Goal: Navigation & Orientation: Find specific page/section

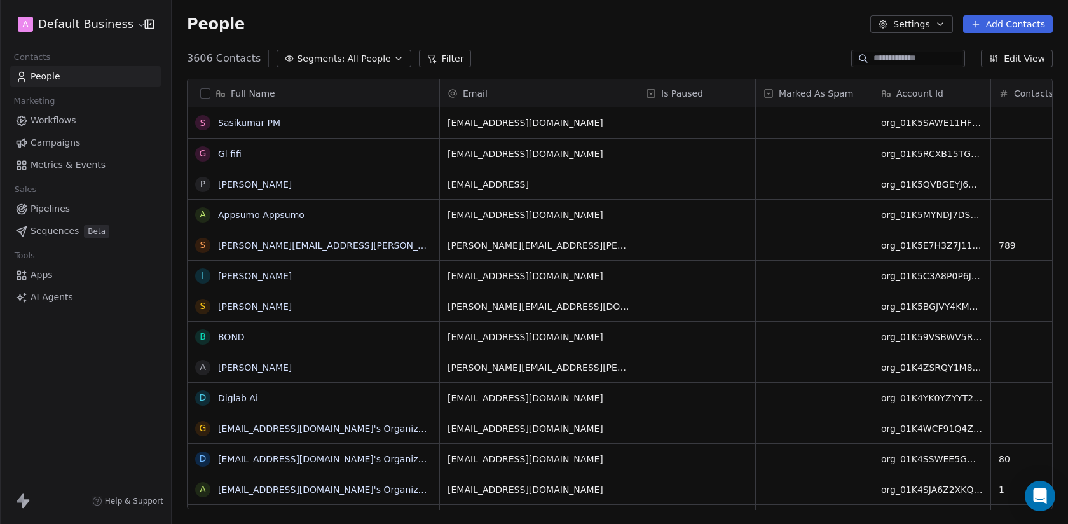
scroll to position [461, 897]
click at [63, 34] on body "A Default Business Contacts People Marketing Workflows Campaigns Metrics & Even…" at bounding box center [534, 262] width 1068 height 524
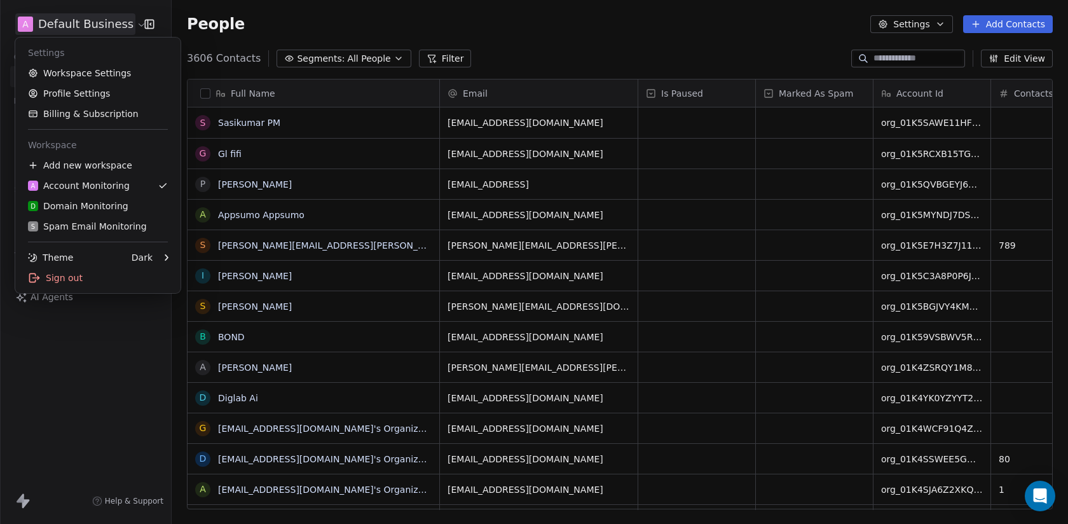
click at [895, 55] on html "A Default Business Contacts People Marketing Workflows Campaigns Metrics & Even…" at bounding box center [534, 262] width 1068 height 524
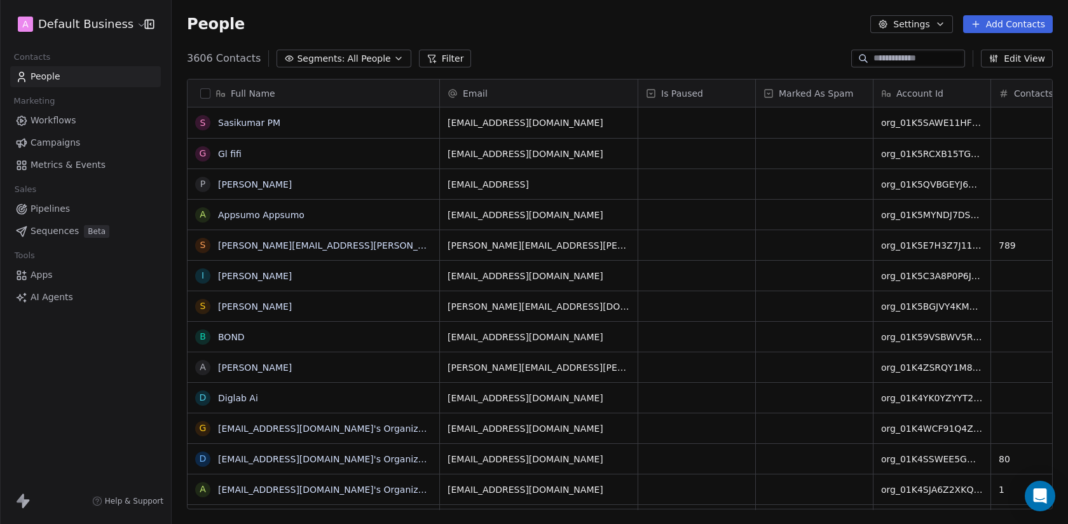
click at [893, 55] on input at bounding box center [918, 58] width 89 height 13
paste input "**********"
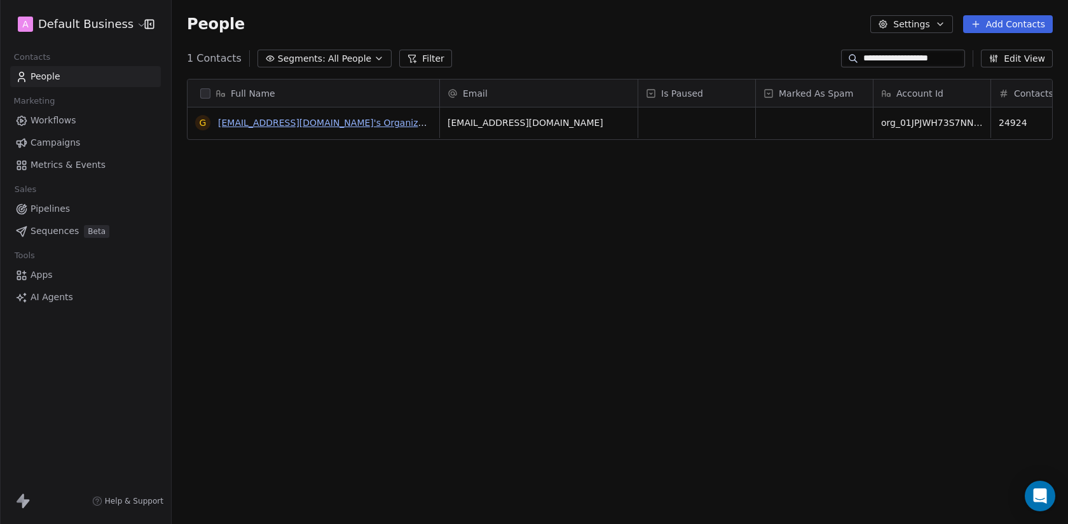
type input "**********"
click at [348, 120] on link "gpreminger@gmail.com's Organization" at bounding box center [329, 123] width 223 height 10
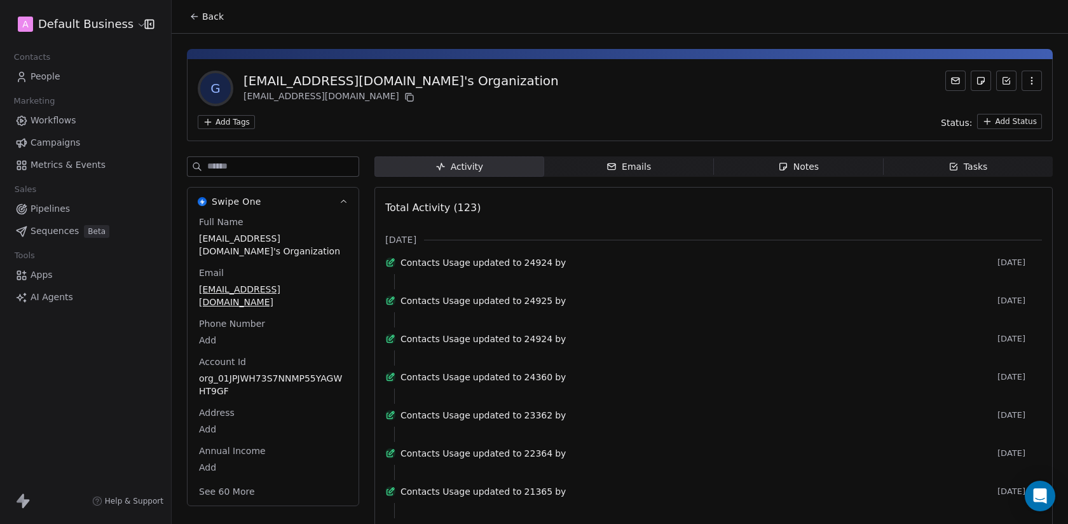
click at [78, 24] on html "A Default Business Contacts People Marketing Workflows Campaigns Metrics & Even…" at bounding box center [534, 262] width 1068 height 524
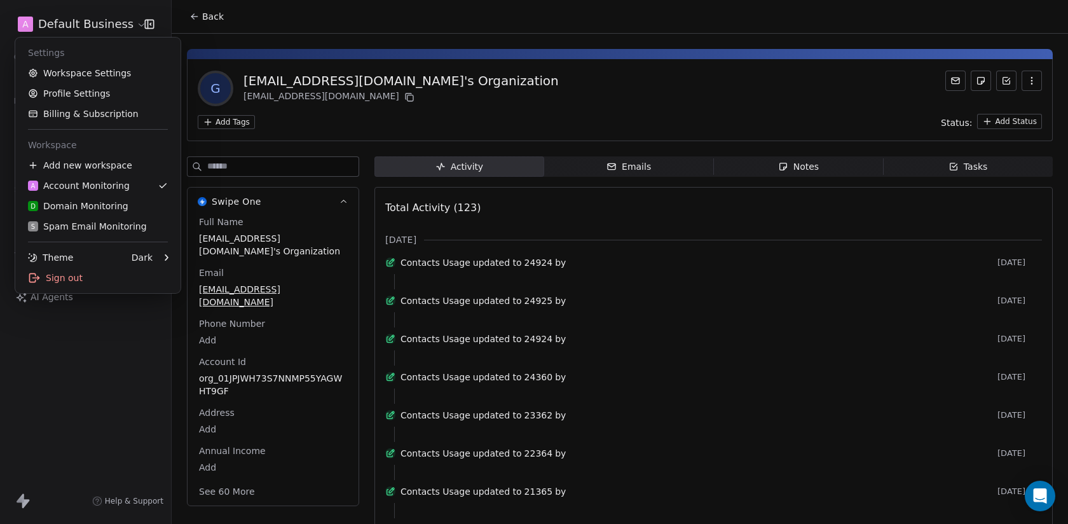
click at [197, 25] on html "A Default Business Contacts People Marketing Workflows Campaigns Metrics & Even…" at bounding box center [534, 262] width 1068 height 524
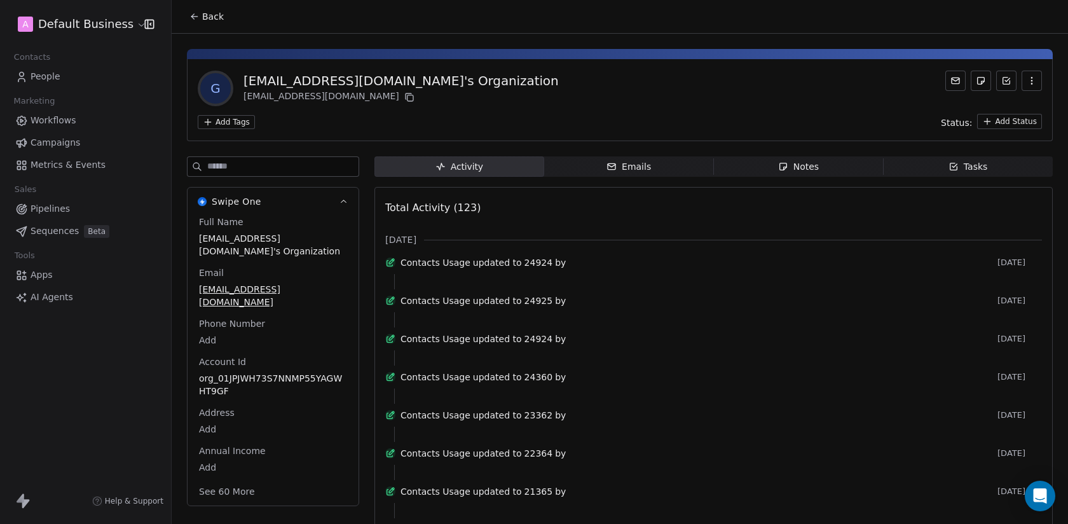
click at [197, 25] on button "Back" at bounding box center [207, 16] width 50 height 23
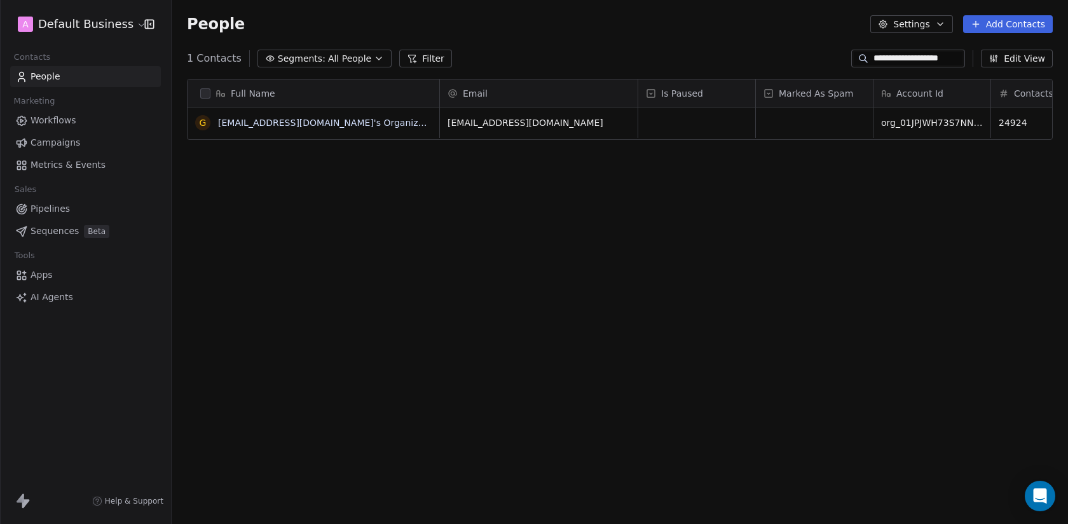
scroll to position [461, 897]
click at [894, 54] on input "**********" at bounding box center [918, 58] width 89 height 13
type input "*******"
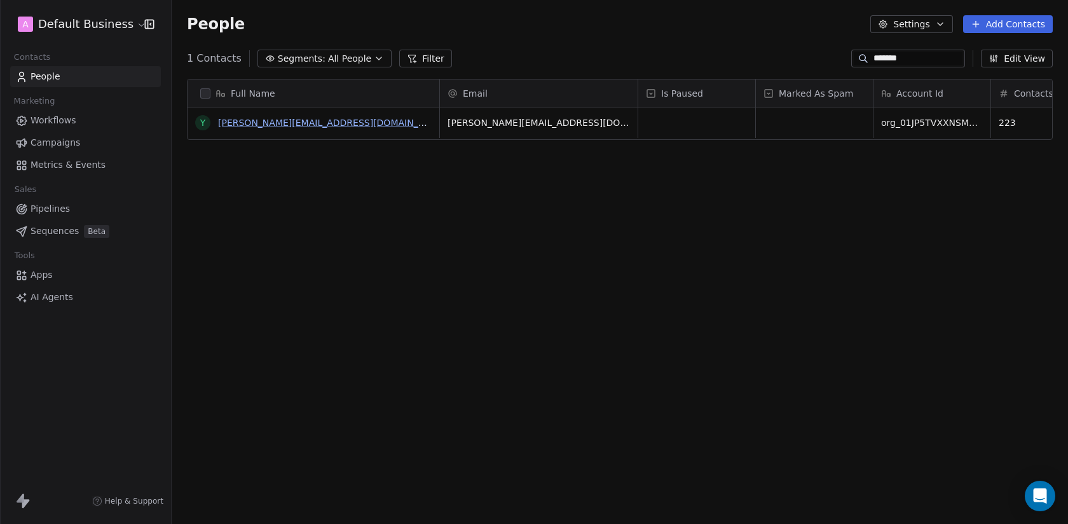
click at [326, 123] on link "yannick@daudelinphoto.com's Organization" at bounding box center [366, 123] width 296 height 10
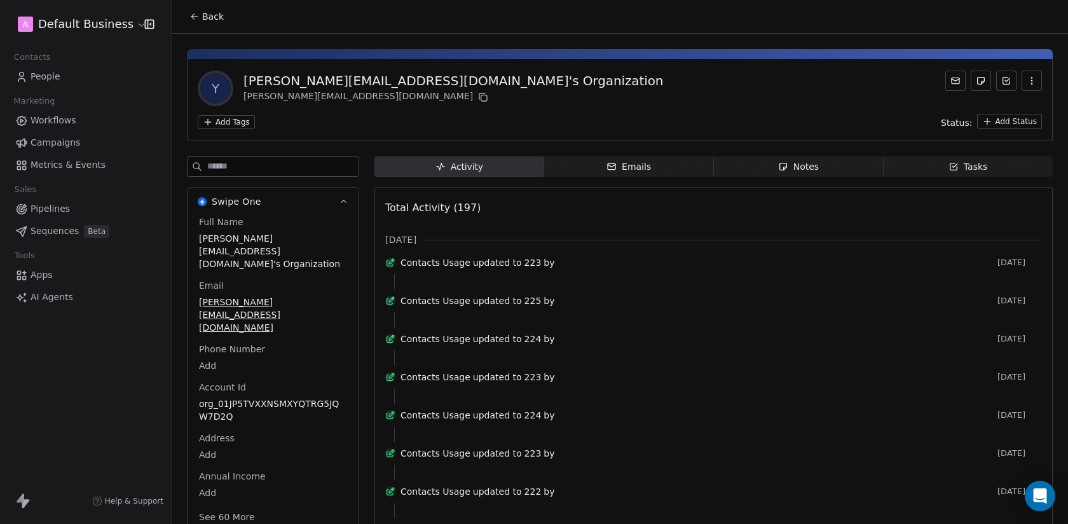
click at [223, 21] on span "Back" at bounding box center [213, 16] width 22 height 13
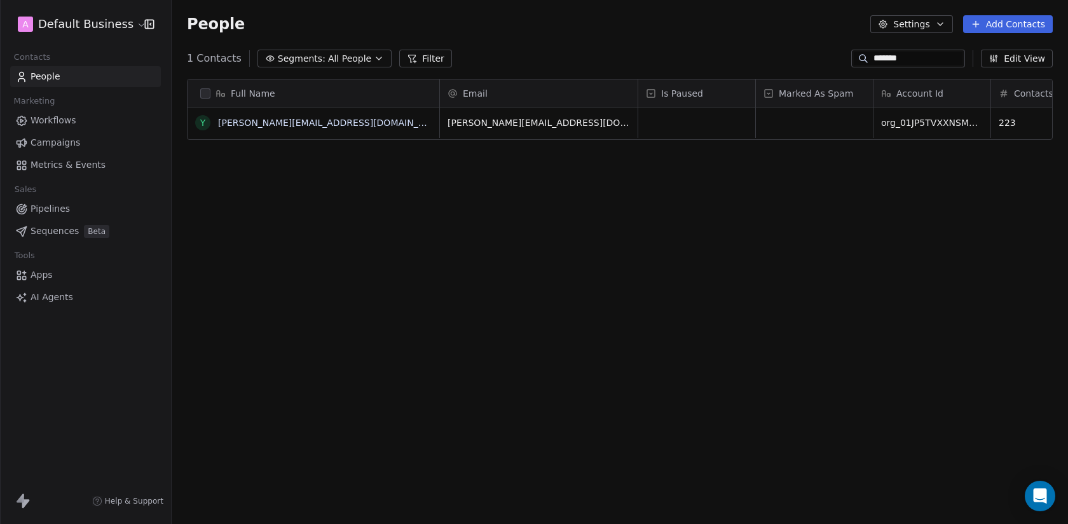
scroll to position [461, 897]
click at [72, 114] on span "Workflows" at bounding box center [54, 120] width 46 height 13
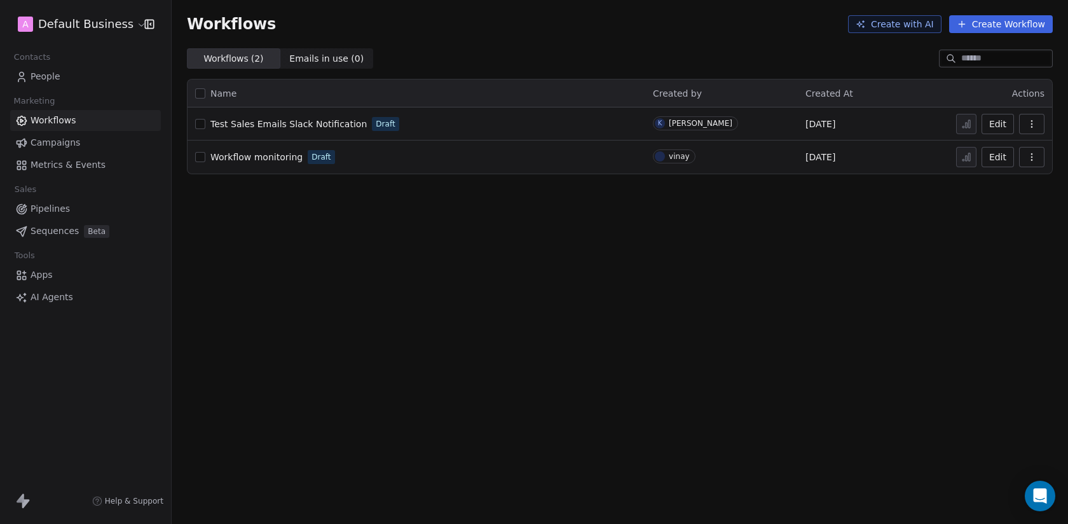
click at [70, 21] on html "A Default Business Contacts People Marketing Workflows Campaigns Metrics & Even…" at bounding box center [534, 262] width 1068 height 524
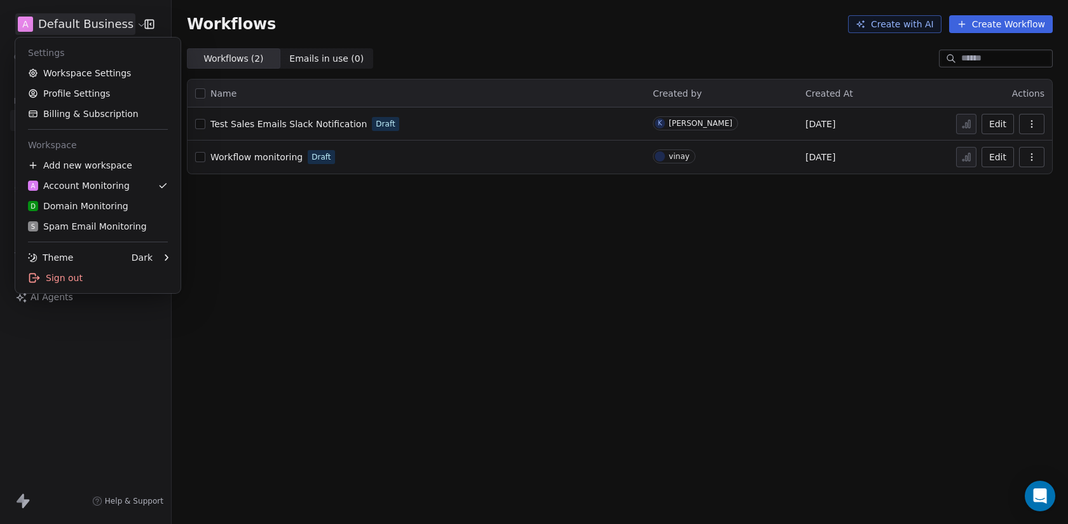
click at [313, 229] on html "A Default Business Contacts People Marketing Workflows Campaigns Metrics & Even…" at bounding box center [534, 262] width 1068 height 524
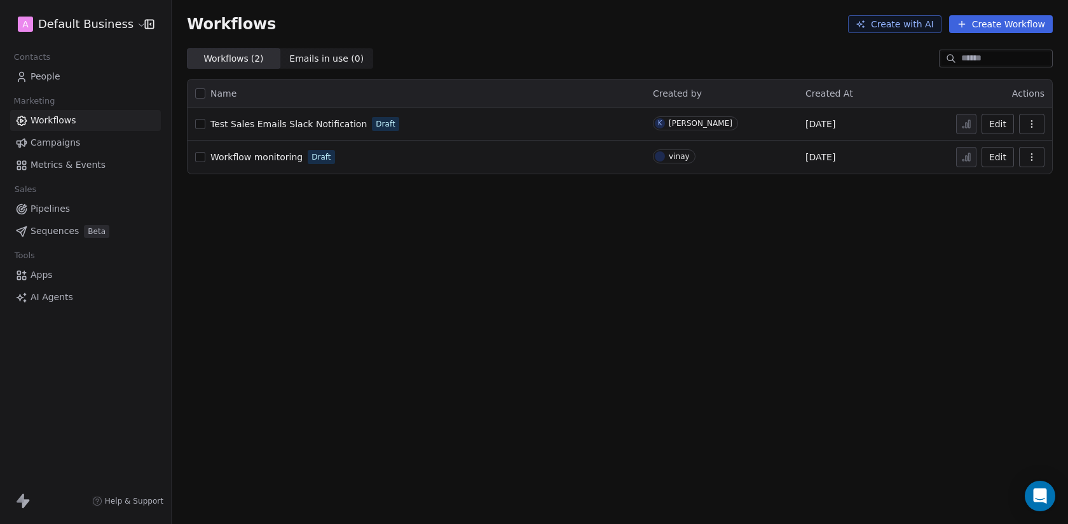
click at [336, 394] on div "Workflows Create with AI Create Workflow Workflows ( 2 ) Workflows ( 2 ) Emails…" at bounding box center [620, 262] width 897 height 524
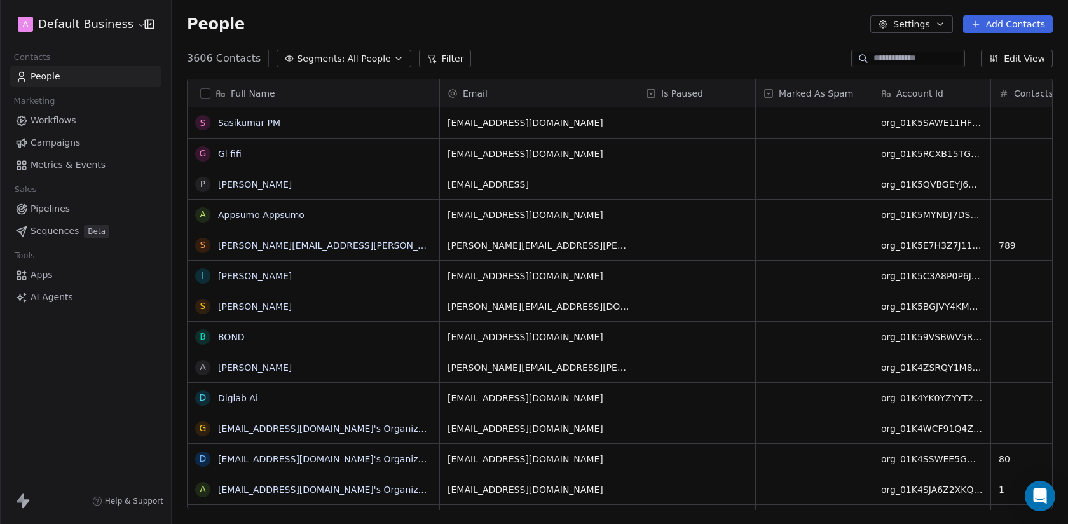
scroll to position [461, 897]
click at [74, 20] on html "A Default Business Contacts People Marketing Workflows Campaigns Metrics & Even…" at bounding box center [534, 262] width 1068 height 524
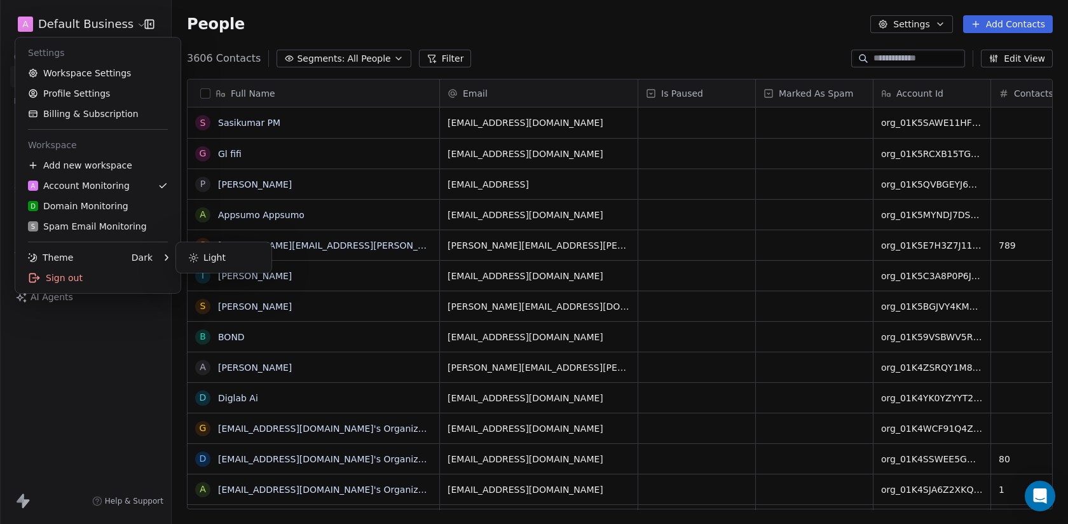
click at [119, 466] on html "A Default Business Contacts People Marketing Workflows Campaigns Metrics & Even…" at bounding box center [534, 262] width 1068 height 524
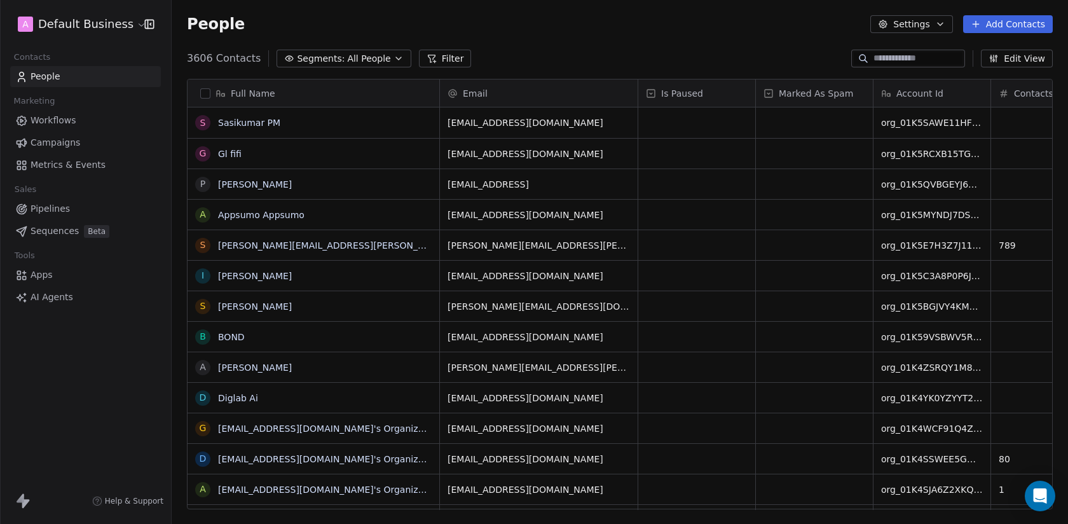
click at [121, 18] on html "A Default Business Contacts People Marketing Workflows Campaigns Metrics & Even…" at bounding box center [534, 262] width 1068 height 524
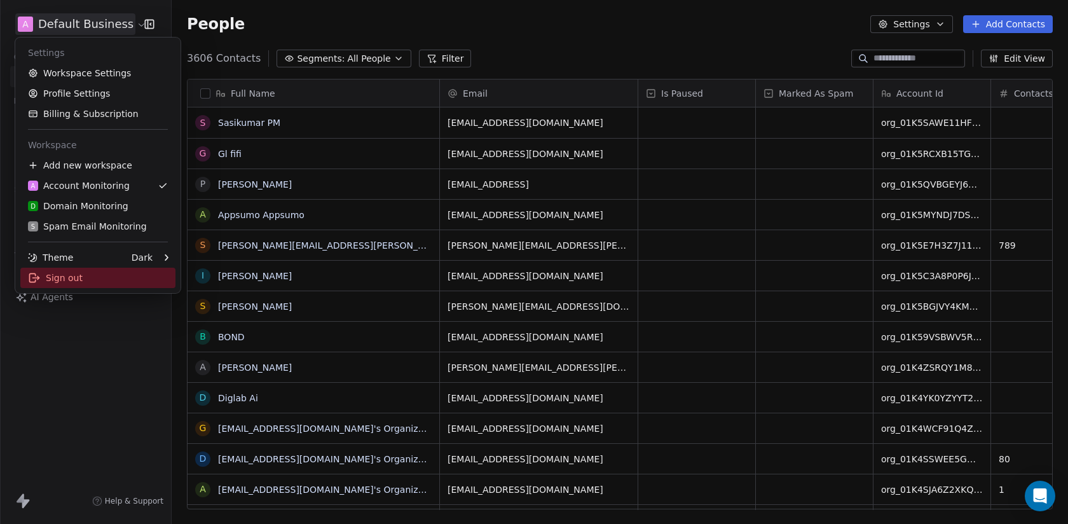
click at [99, 275] on div "Sign out" at bounding box center [97, 278] width 155 height 20
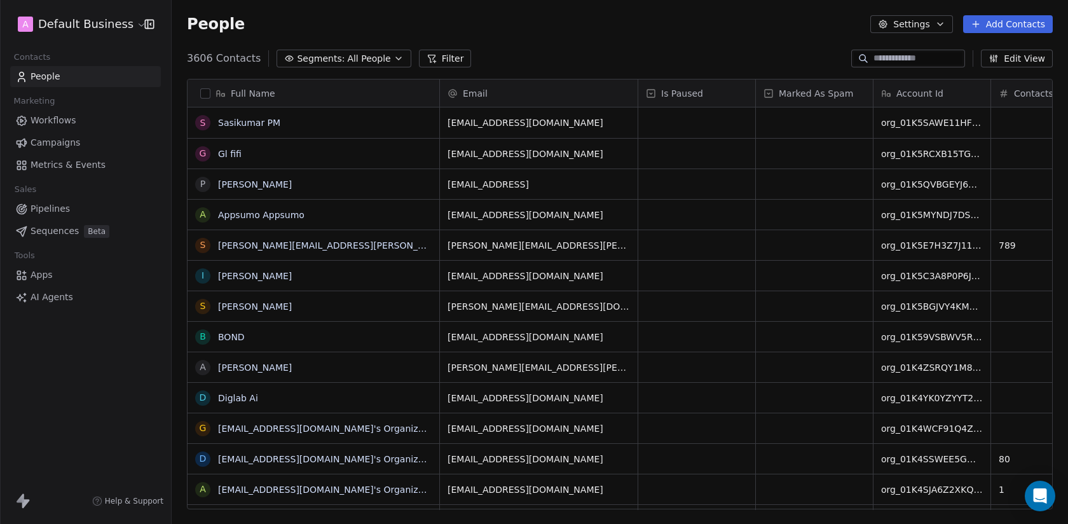
scroll to position [461, 897]
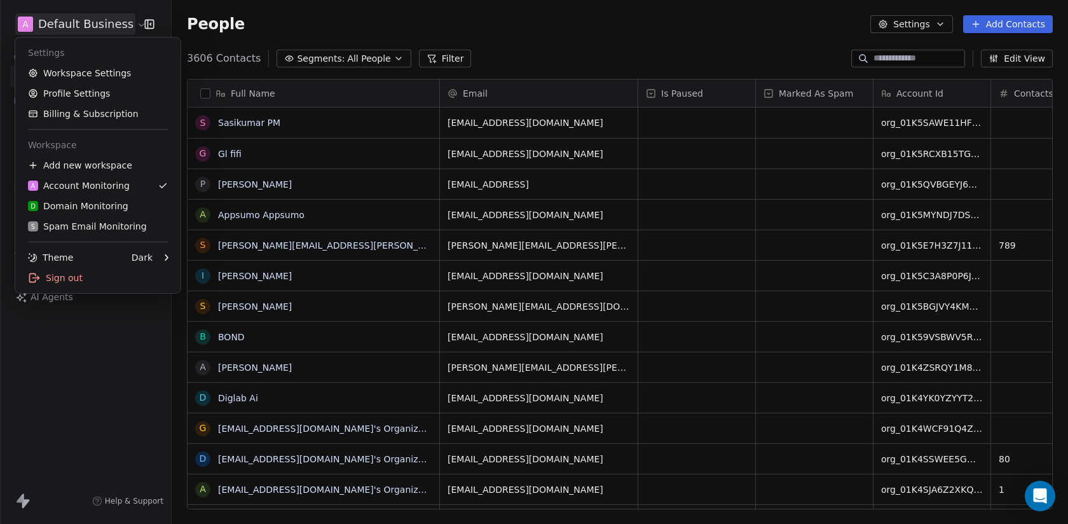
click at [106, 25] on html "A Default Business Contacts People Marketing Workflows Campaigns Metrics & Even…" at bounding box center [534, 262] width 1068 height 524
click at [106, 26] on html "A Default Business Contacts People Marketing Workflows Campaigns Metrics & Even…" at bounding box center [534, 262] width 1068 height 524
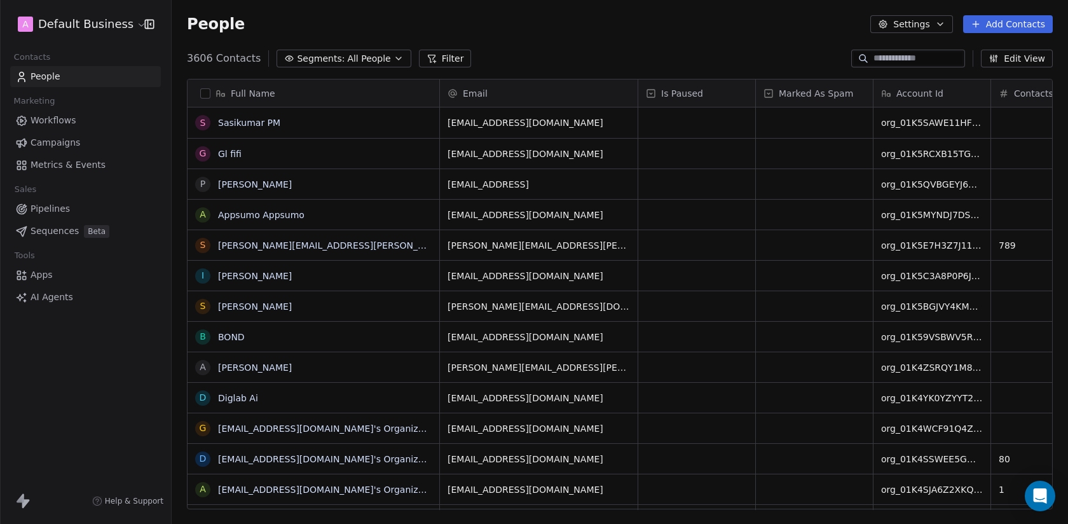
click at [900, 64] on input at bounding box center [918, 58] width 89 height 13
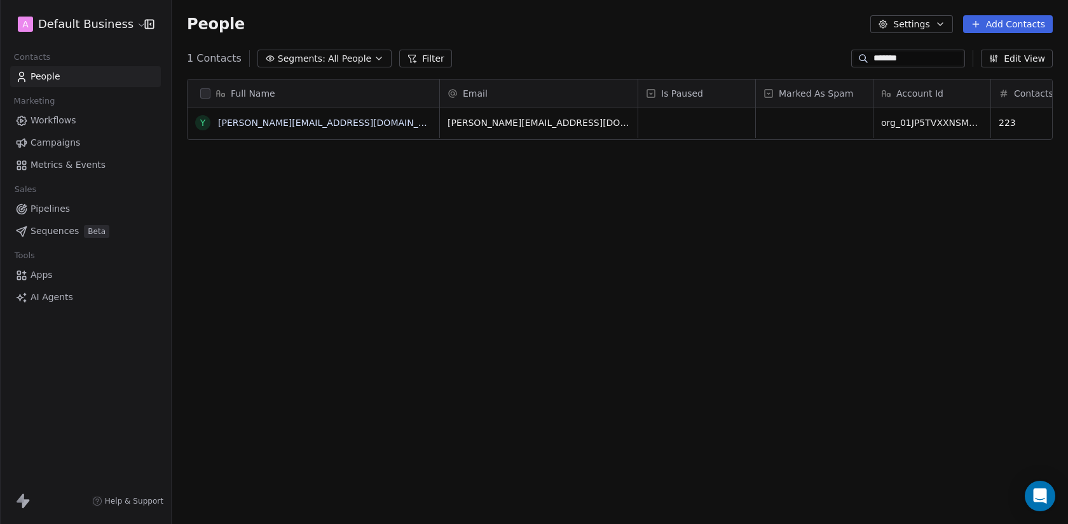
type input "*******"
click at [62, 121] on span "Workflows" at bounding box center [54, 120] width 46 height 13
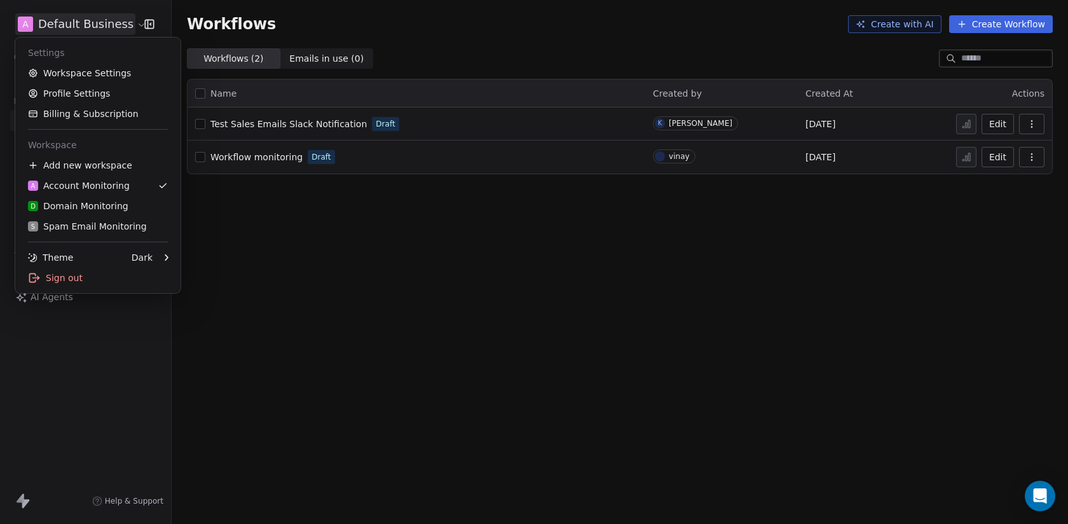
click at [88, 34] on html "A Default Business Contacts People Marketing Workflows Campaigns Metrics & Even…" at bounding box center [534, 262] width 1068 height 524
click at [91, 208] on div "D Domain Monitoring" at bounding box center [78, 206] width 100 height 13
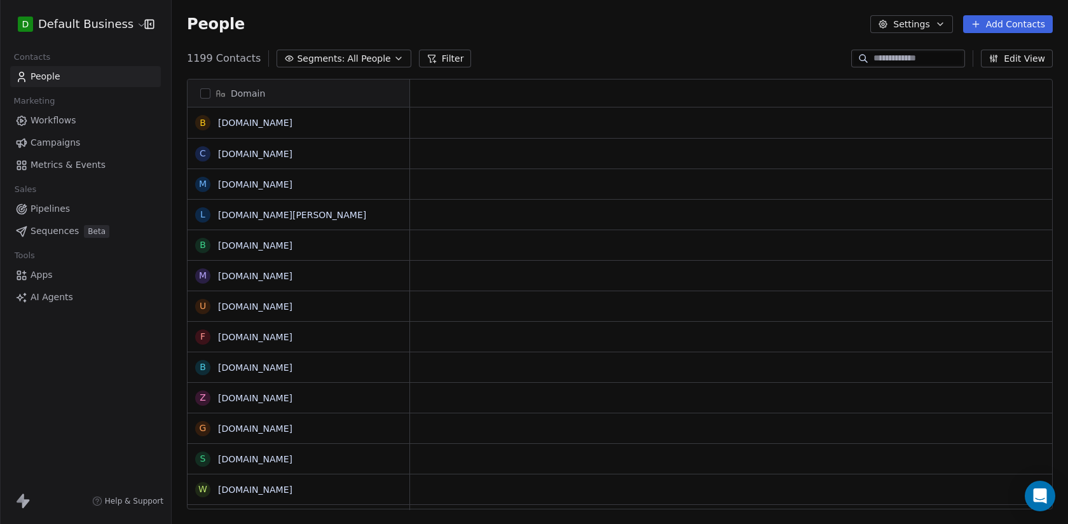
scroll to position [461, 897]
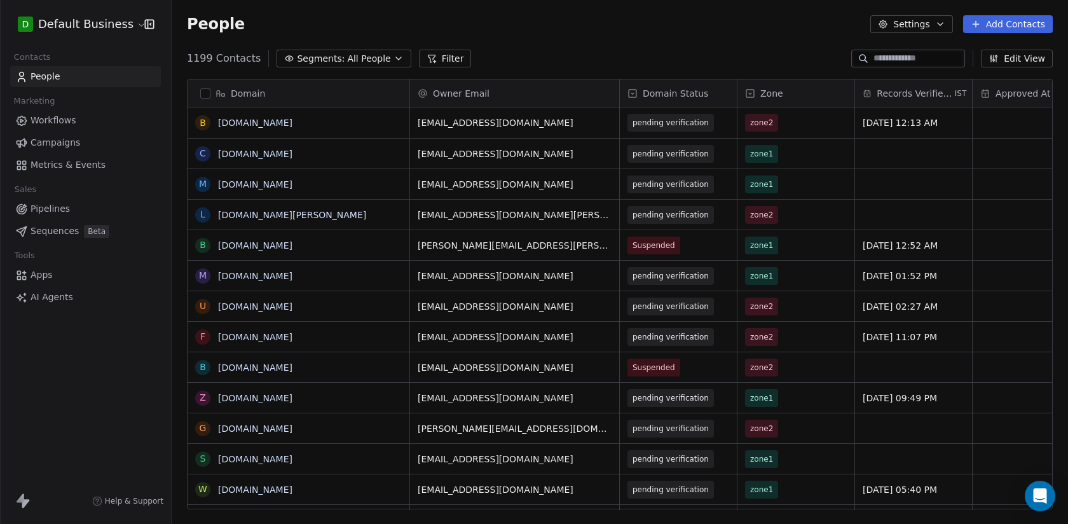
click at [83, 117] on link "Workflows" at bounding box center [85, 120] width 151 height 21
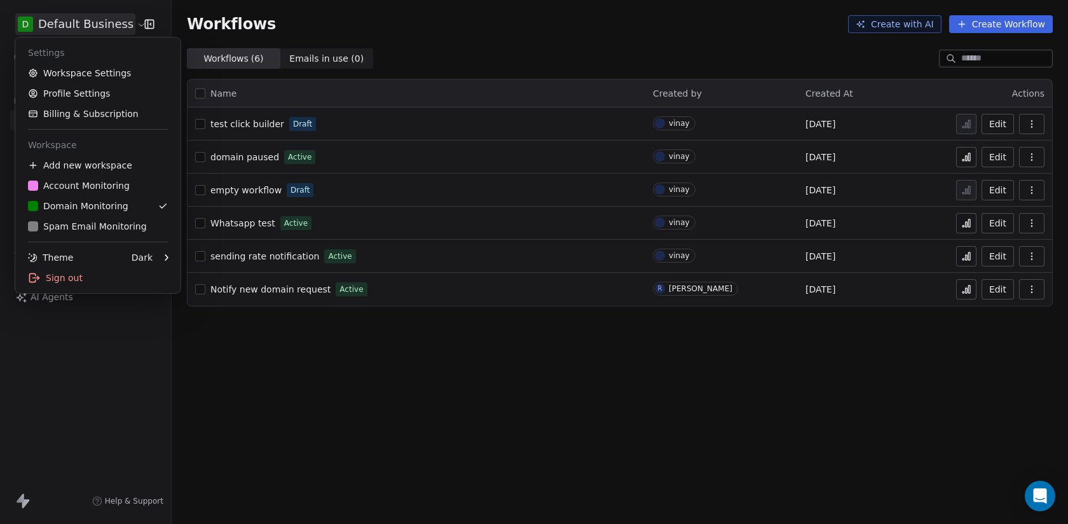
click at [55, 34] on html "D Default Business Contacts People Marketing Workflows Campaigns Metrics & Even…" at bounding box center [534, 262] width 1068 height 524
click at [60, 223] on div "S Spam Email Monitoring" at bounding box center [87, 226] width 119 height 13
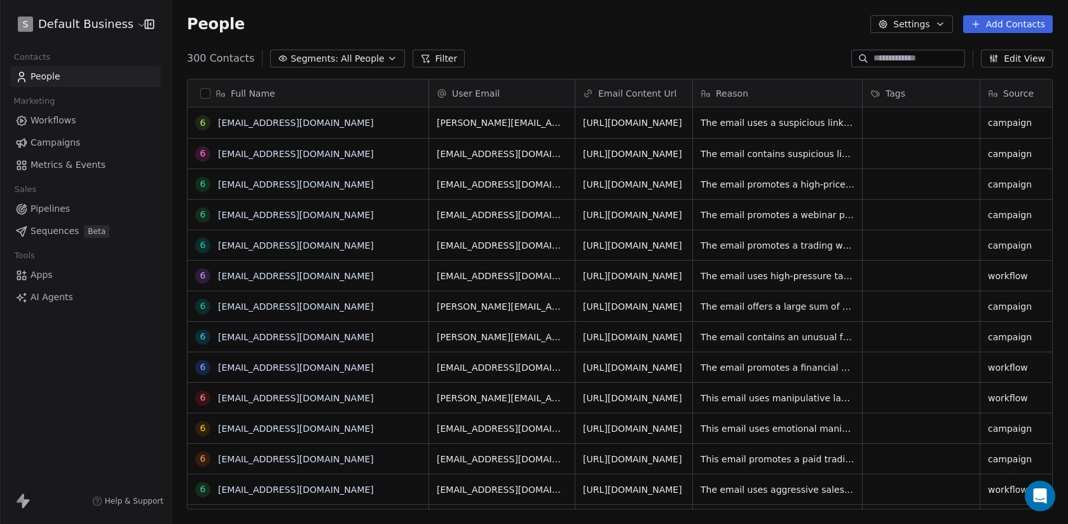
scroll to position [461, 897]
click at [43, 20] on html "S Default Business Contacts People Marketing Workflows Campaigns Metrics & Even…" at bounding box center [534, 262] width 1068 height 524
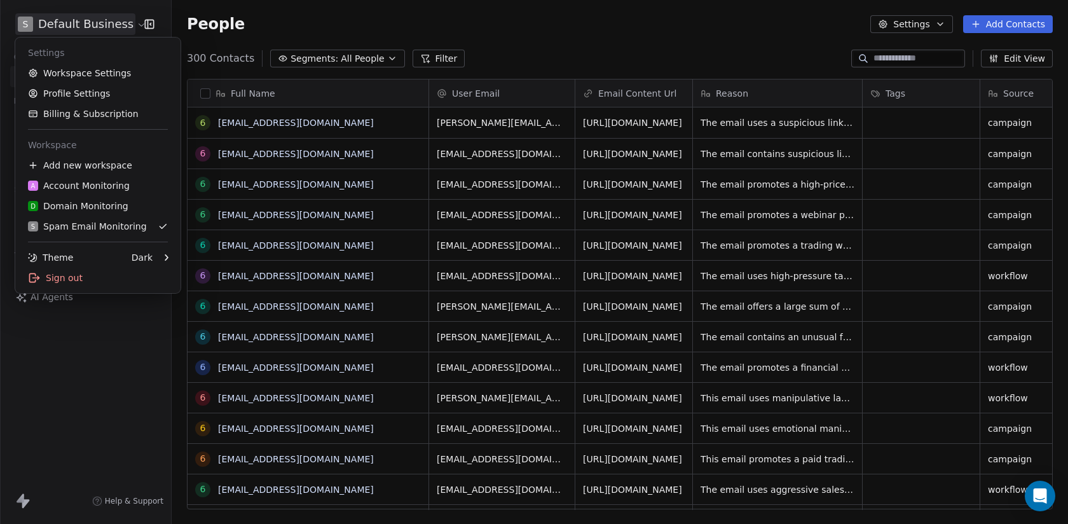
click at [85, 425] on html "S Default Business Contacts People Marketing Workflows Campaigns Metrics & Even…" at bounding box center [534, 262] width 1068 height 524
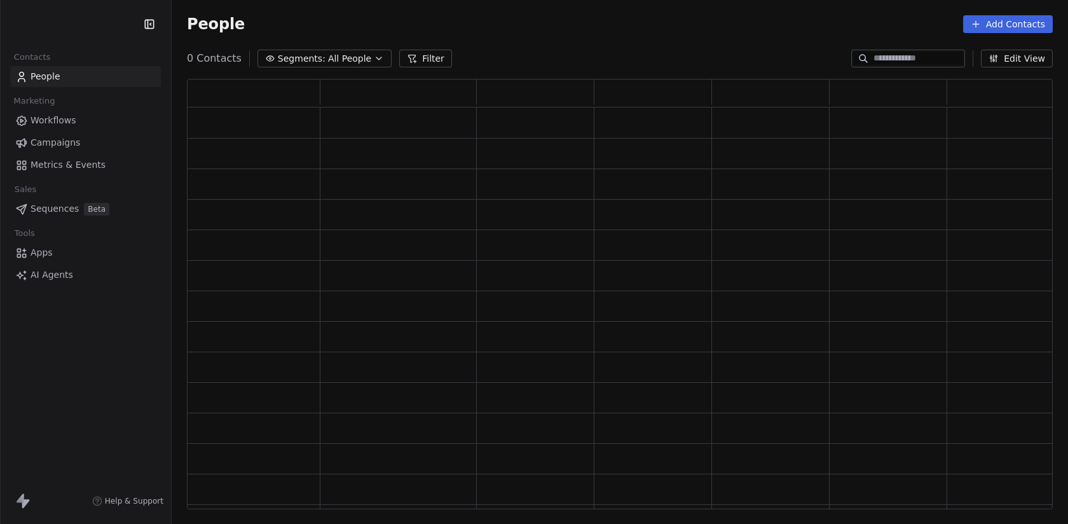
scroll to position [431, 866]
